Goal: Book appointment/travel/reservation

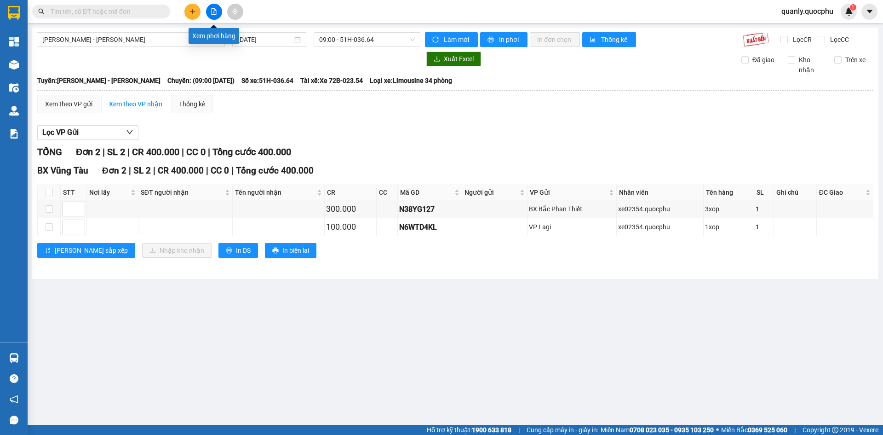
click at [211, 10] on icon "file-add" at bounding box center [214, 11] width 6 height 6
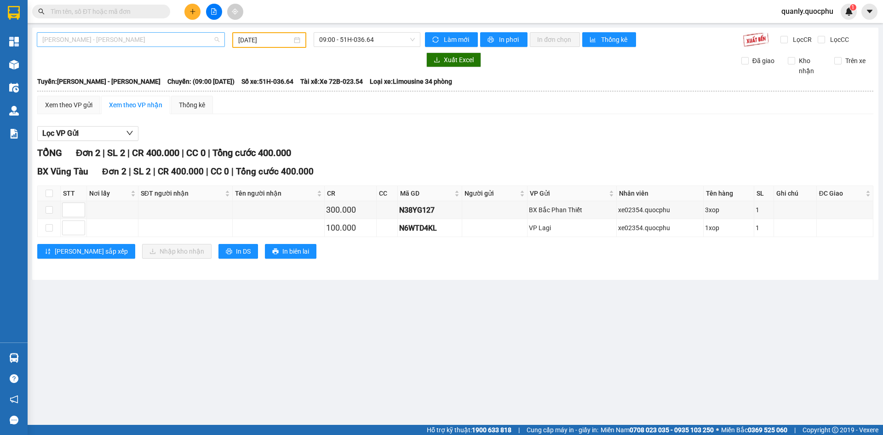
click at [165, 36] on span "[PERSON_NAME] - [PERSON_NAME]" at bounding box center [130, 40] width 177 height 14
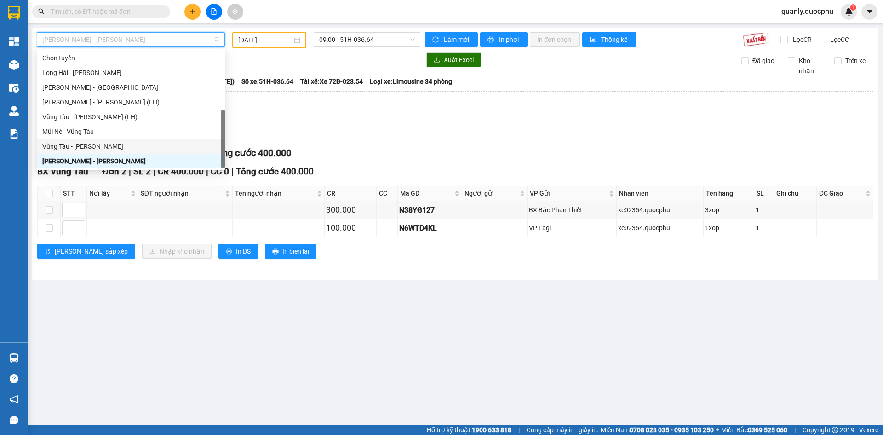
click at [96, 141] on div "Vũng Tàu - [PERSON_NAME]" at bounding box center [130, 146] width 177 height 10
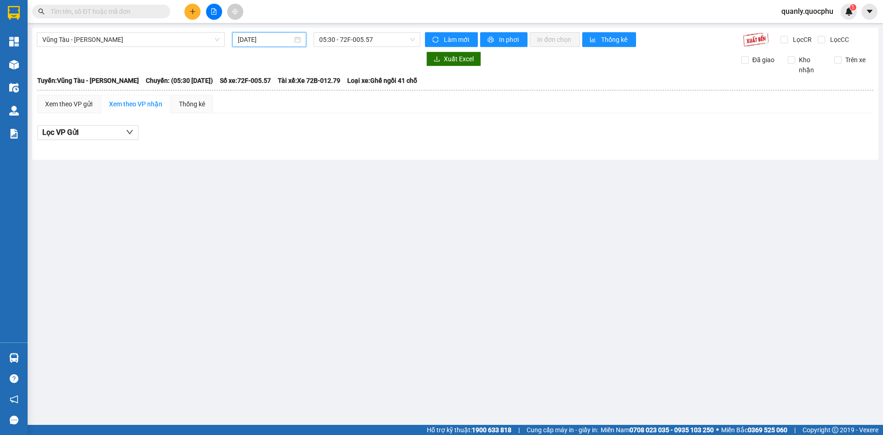
click at [288, 41] on input "[DATE]" at bounding box center [265, 40] width 55 height 10
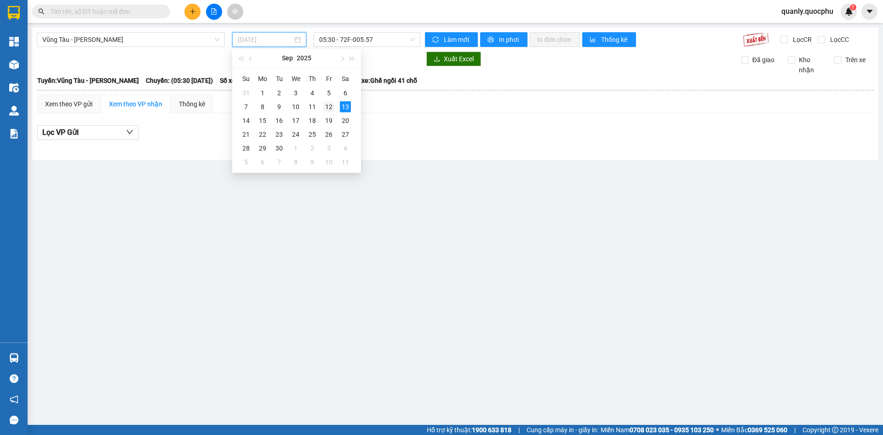
click at [329, 103] on div "12" at bounding box center [328, 106] width 11 height 11
type input "[DATE]"
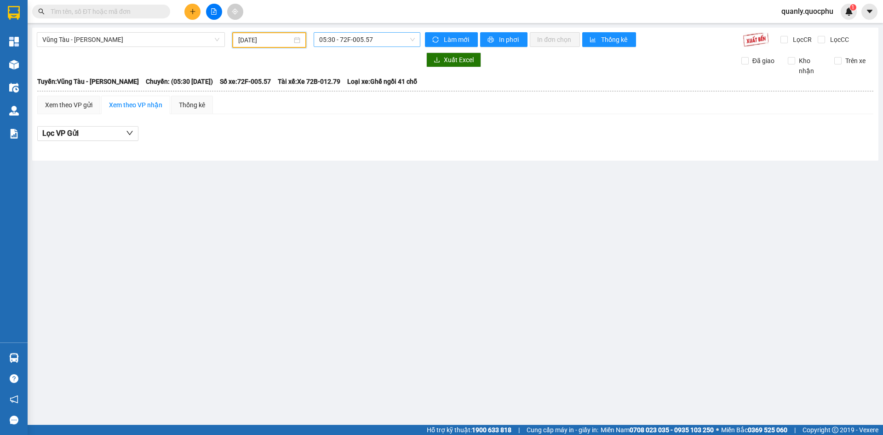
click at [378, 40] on span "05:30 - 72F-005.57" at bounding box center [367, 40] width 96 height 14
click at [374, 105] on div "17:00 - 51H-036.64" at bounding box center [355, 102] width 72 height 10
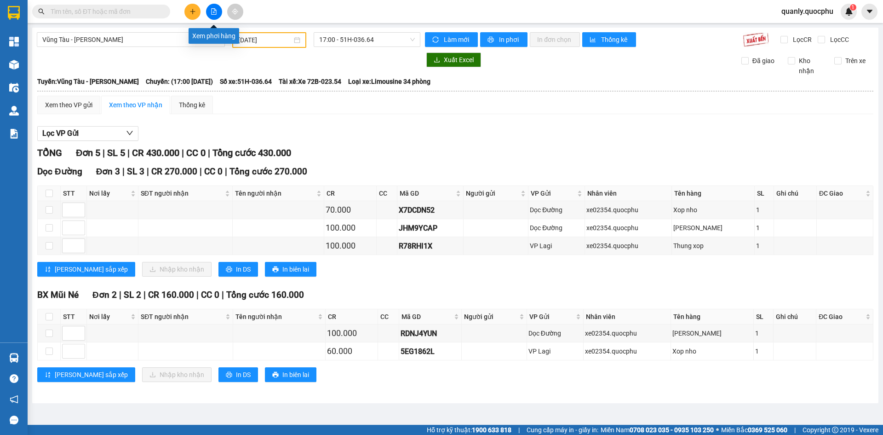
click at [211, 6] on button at bounding box center [214, 12] width 16 height 16
click at [164, 38] on span "Vũng Tàu - [PERSON_NAME]" at bounding box center [130, 40] width 177 height 14
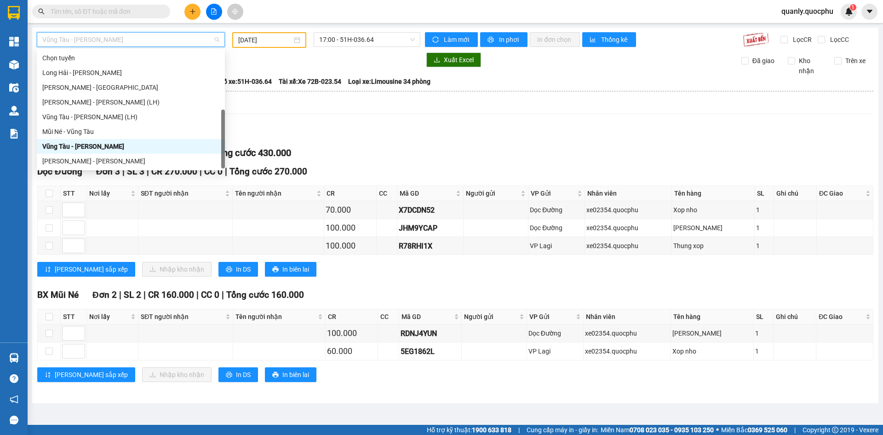
drag, startPoint x: 95, startPoint y: 160, endPoint x: 98, endPoint y: 154, distance: 7.2
click at [95, 171] on div "Vũng Tàu - Mũi Né" at bounding box center [130, 176] width 177 height 10
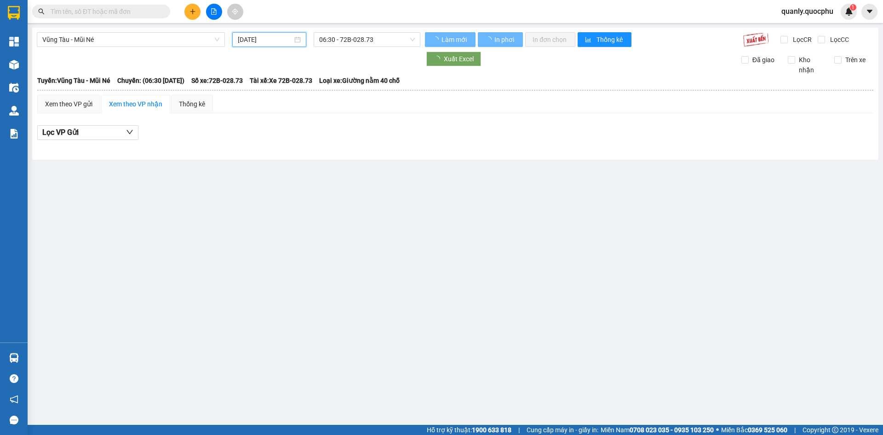
click at [286, 39] on input "[DATE]" at bounding box center [265, 40] width 55 height 10
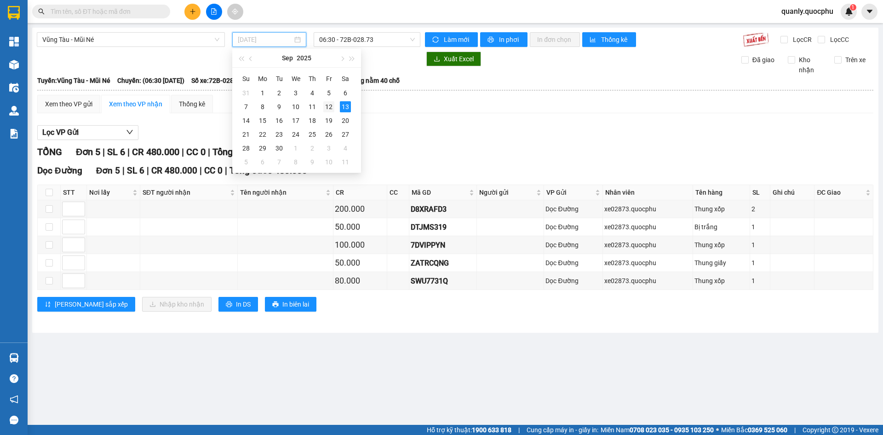
click at [327, 106] on div "12" at bounding box center [328, 106] width 11 height 11
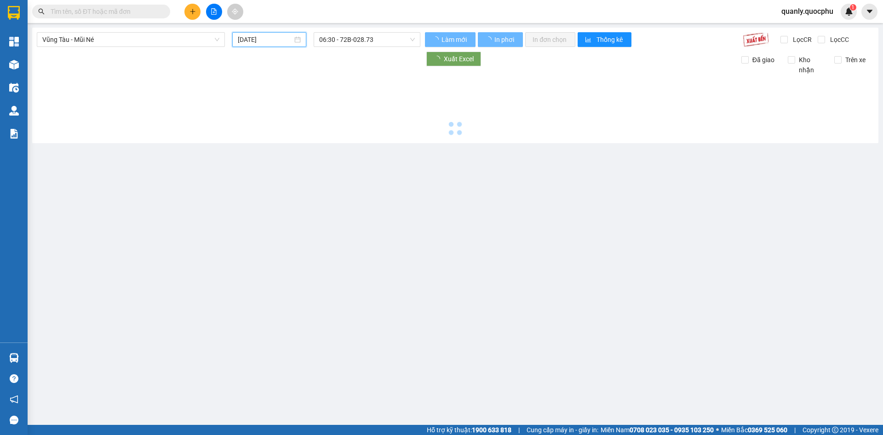
type input "[DATE]"
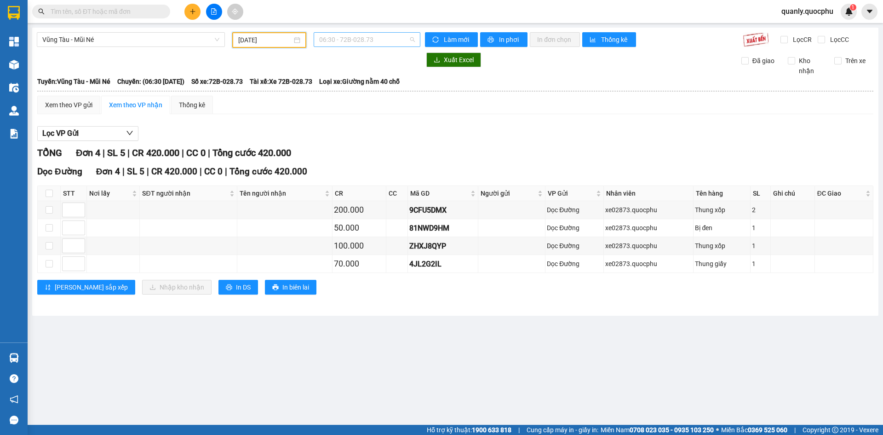
click at [376, 43] on span "06:30 - 72B-028.73" at bounding box center [367, 40] width 96 height 14
click at [366, 89] on div "12:30 - 72E-006.83" at bounding box center [355, 87] width 72 height 10
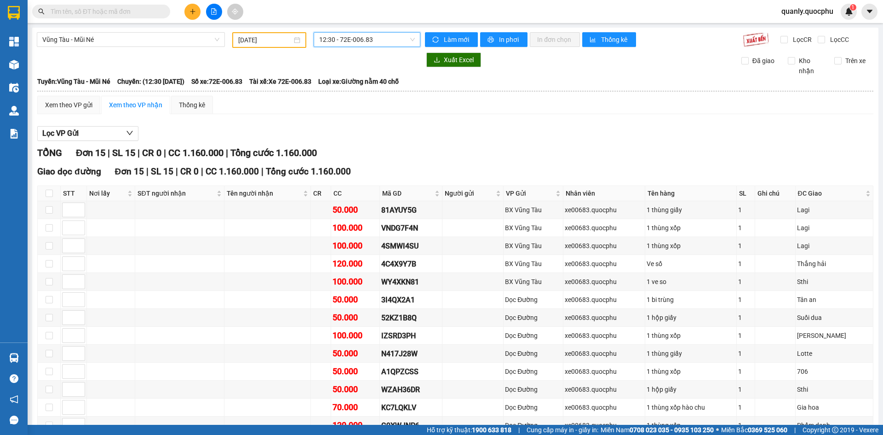
click at [169, 32] on div "Vũng Tàu - Mũi Né [DATE] 12:30 12:30 - 72E-006.83 Làm mới In phơi In đơn chọn T…" at bounding box center [455, 270] width 847 height 485
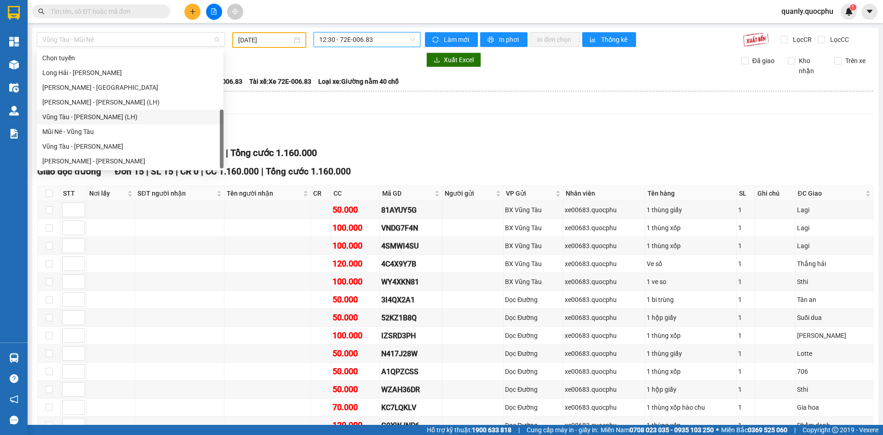
click at [101, 112] on div "Vũng Tàu - [PERSON_NAME] (LH)" at bounding box center [130, 117] width 176 height 10
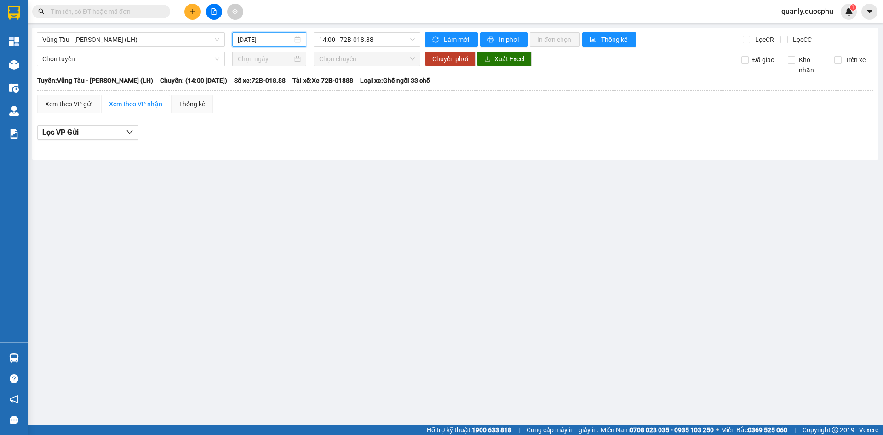
click at [278, 37] on input "[DATE]" at bounding box center [265, 40] width 55 height 10
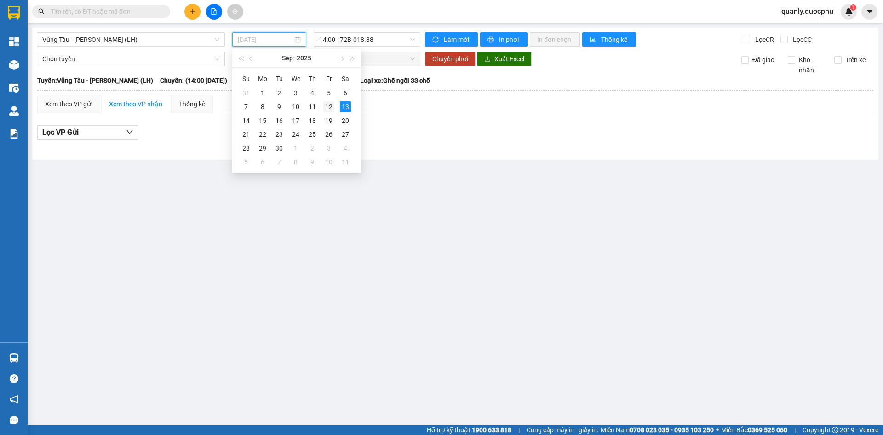
click at [325, 104] on div "12" at bounding box center [328, 106] width 11 height 11
type input "[DATE]"
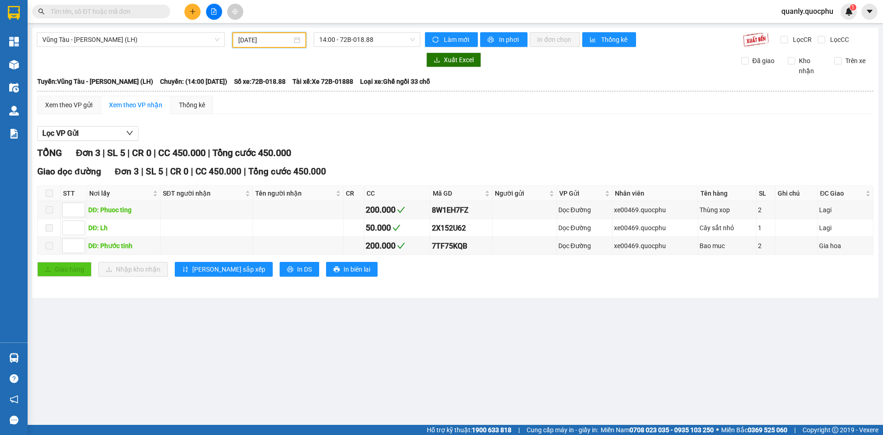
click at [213, 13] on icon "file-add" at bounding box center [214, 11] width 6 height 6
